Goal: Transaction & Acquisition: Download file/media

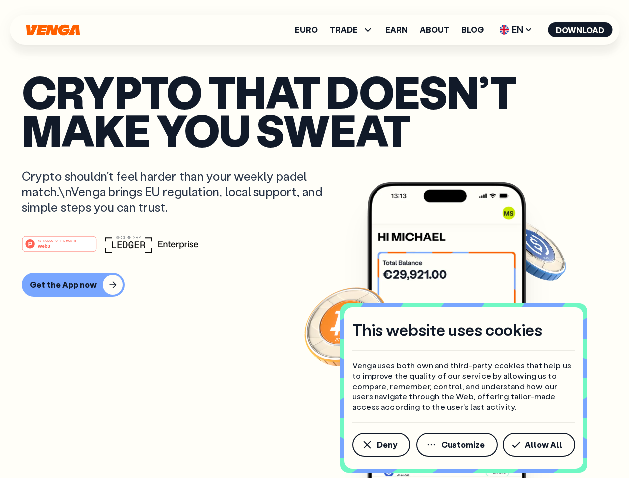
click at [314, 239] on div "#1 PRODUCT OF THE MONTH Web3" at bounding box center [314, 244] width 585 height 18
click at [380, 445] on span "Deny" at bounding box center [387, 445] width 20 height 8
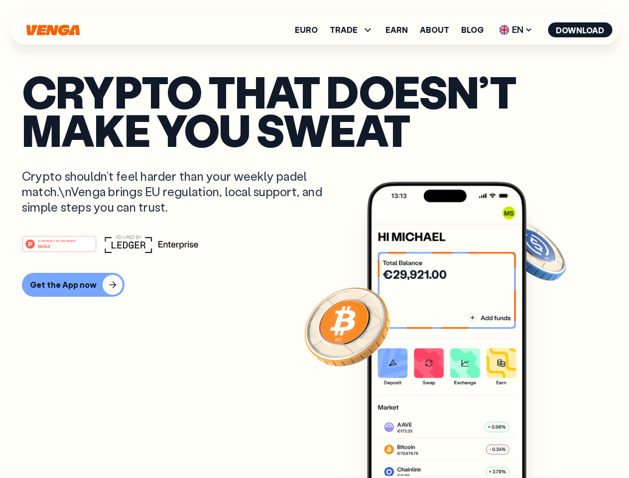
click at [458, 445] on img at bounding box center [446, 349] width 159 height 334
click at [541, 445] on article "Crypto that doesn’t make you sweat Crypto shouldn’t feel harder than your weekl…" at bounding box center [314, 259] width 585 height 374
click at [355, 30] on span "TRADE" at bounding box center [344, 30] width 28 height 8
click at [516, 30] on span "EN" at bounding box center [516, 30] width 40 height 16
click at [580, 30] on button "Download" at bounding box center [580, 29] width 64 height 15
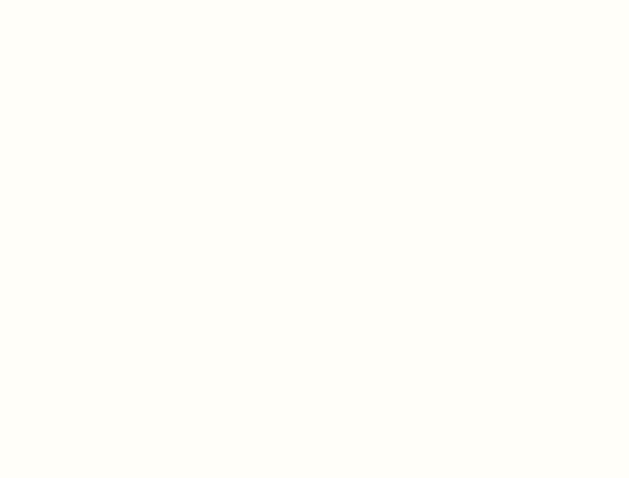
click at [314, 0] on html "This website uses cookies Venga uses both own and third-party cookies that help…" at bounding box center [314, 0] width 629 height 0
click at [72, 0] on html "This website uses cookies Venga uses both own and third-party cookies that help…" at bounding box center [314, 0] width 629 height 0
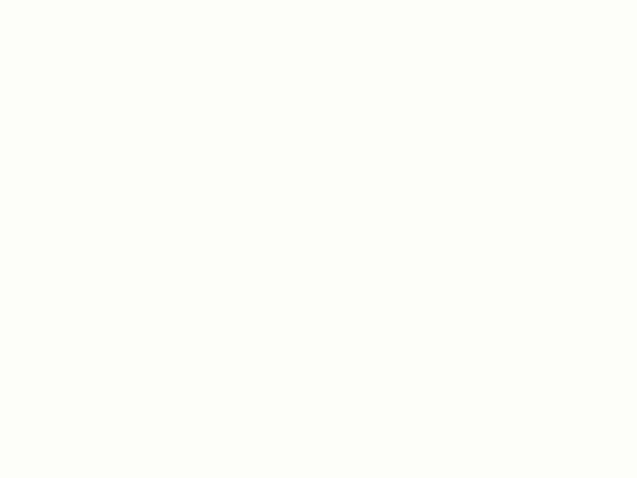
click at [61, 0] on html "This website uses cookies Venga uses both own and third-party cookies that help…" at bounding box center [318, 0] width 637 height 0
